Goal: Task Accomplishment & Management: Use online tool/utility

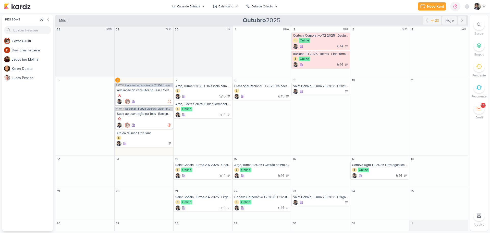
click at [339, 7] on div "Novo Kard Ctrl + k 0h0m Sessão desligada... Hoje 0h0m Semana 0h0m Mês 0h0m" at bounding box center [245, 6] width 482 height 13
click at [431, 5] on div "Novo Kard" at bounding box center [435, 6] width 17 height 5
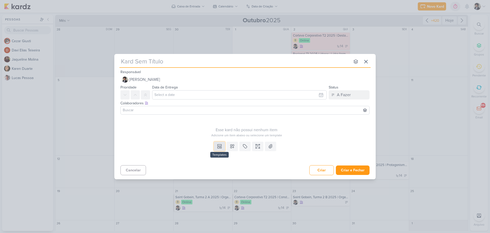
click at [218, 145] on icon at bounding box center [219, 145] width 5 height 5
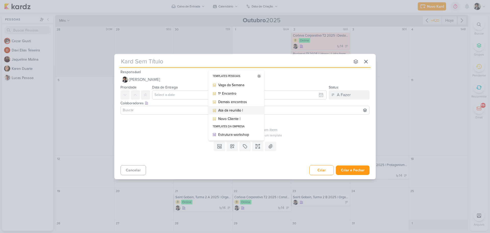
click at [236, 110] on div "Ata da reunião |" at bounding box center [238, 109] width 40 height 5
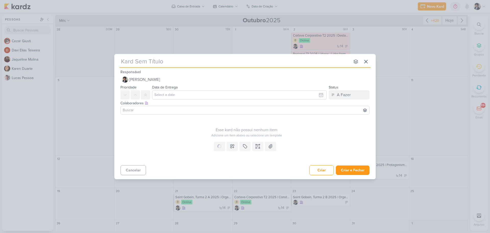
type input "Ata da reunião |"
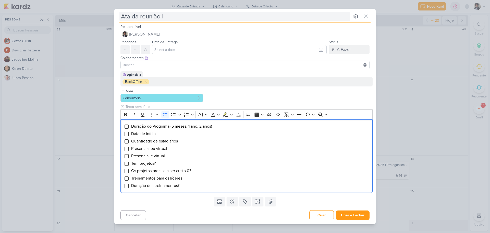
click at [183, 13] on input "Ata da reunião |" at bounding box center [234, 16] width 231 height 9
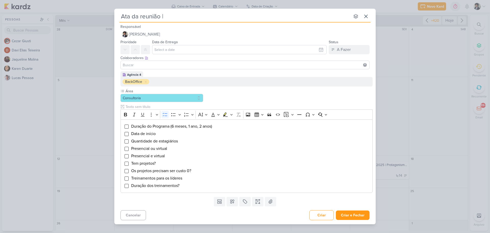
type input "Ata da reunião |"
type input "Ata da reunião | M"
type input "Ata da reunião | Myn"
type input "Ata da reunião | Mynd"
type input "Ata da reunião | Myndher"
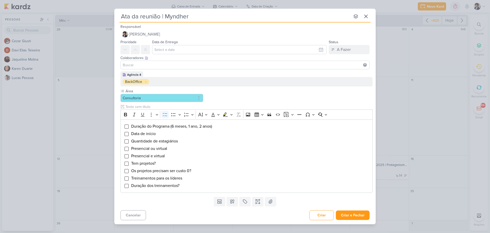
type input "Ata da reunião | Myndher"
